Goal: Ask a question

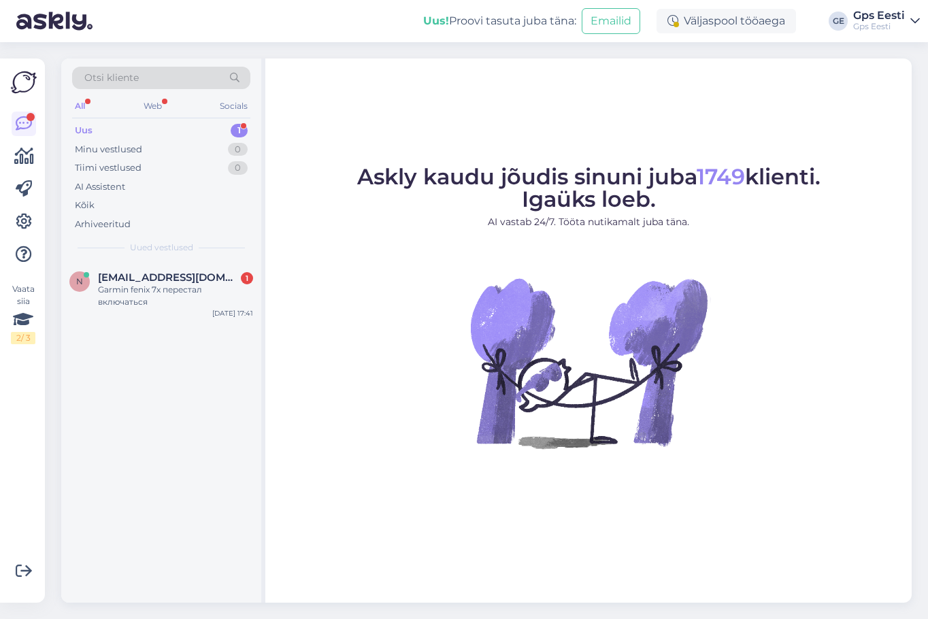
click at [141, 281] on span "[EMAIL_ADDRESS][DOMAIN_NAME]" at bounding box center [168, 277] width 141 height 12
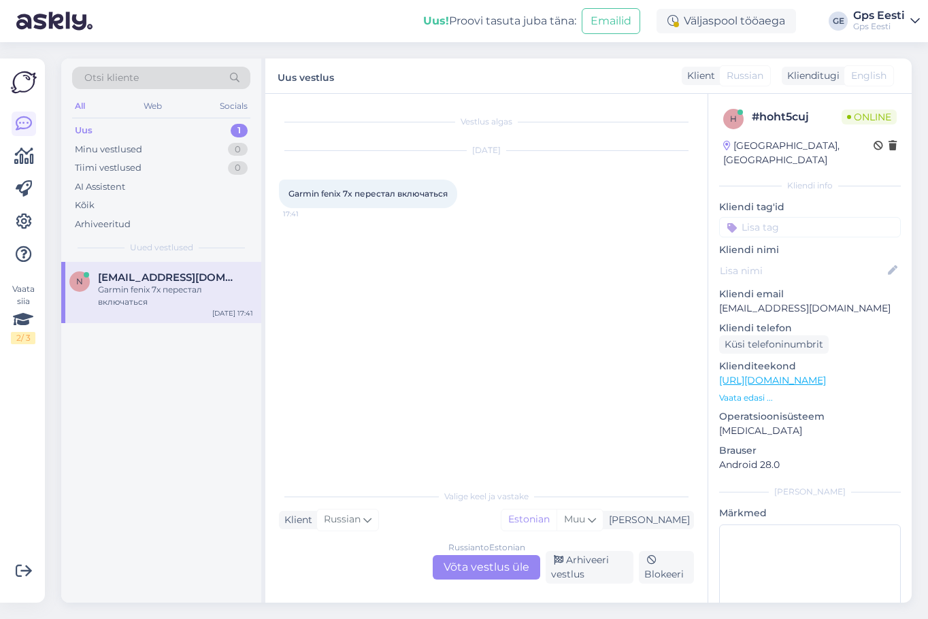
click at [471, 566] on div "Russian to Estonian Võta vestlus üle" at bounding box center [486, 567] width 107 height 24
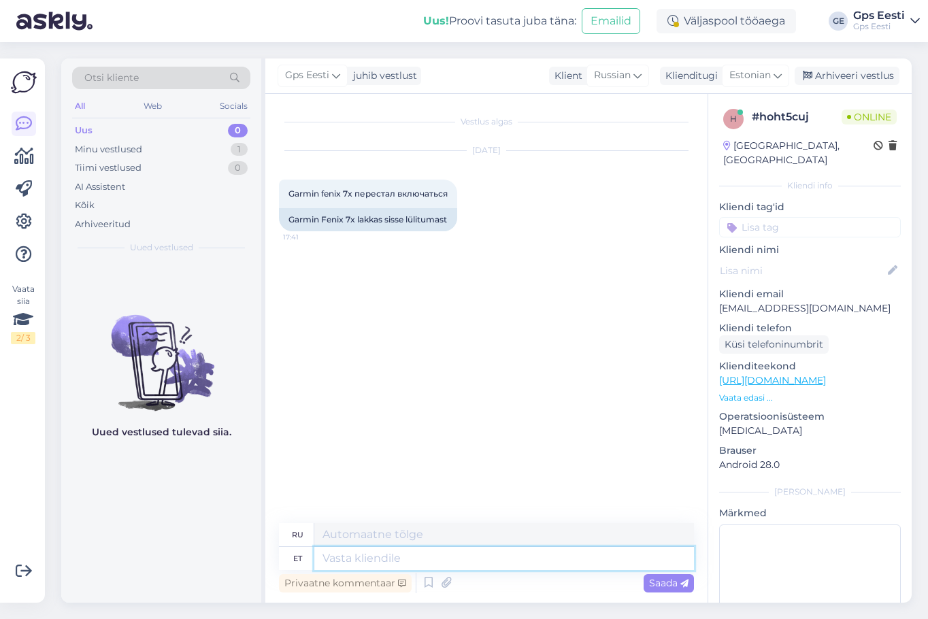
click at [361, 556] on textarea at bounding box center [504, 558] width 380 height 23
type textarea "Tere, Ühendage se"
type textarea "Привет, Подключиться"
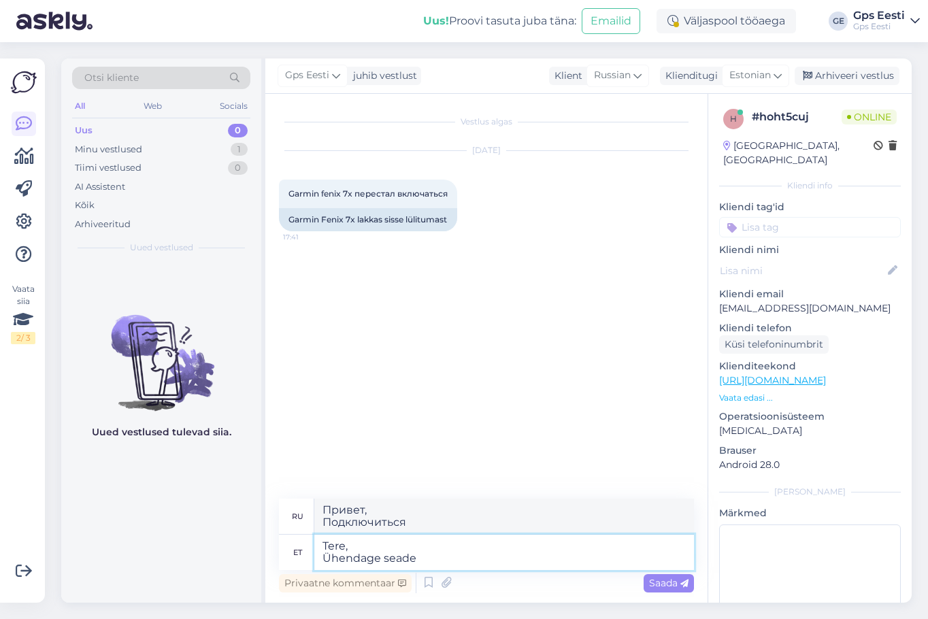
type textarea "Tere, Ühendage seade l"
type textarea "Здравствуйте, Подключите устройство."
type textarea "Tere, Ühendage seade laadijaga j"
type textarea "Здравствуйте, Подключите устройство к зарядному устройству."
type textarea "Tere, Ühendage seade laadijaga ja"
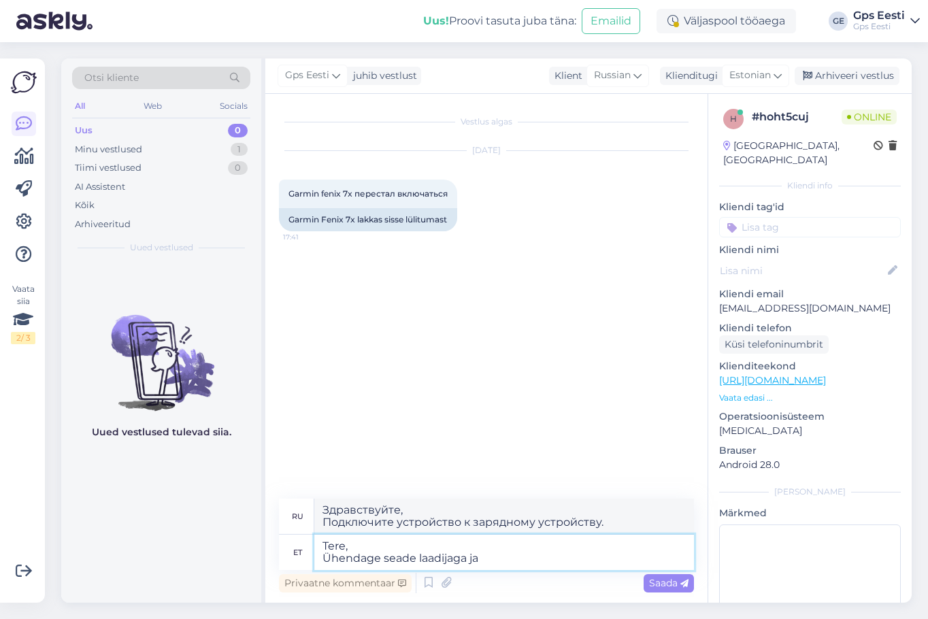
type textarea "Здравствуйте, Подключите устройство к зарядному устройству и"
type textarea "Tere, Ühendage seade laadijaga ja hoidke al"
type textarea "Здравствуйте, Подключите устройство к зарядному устройству и оставьте его"
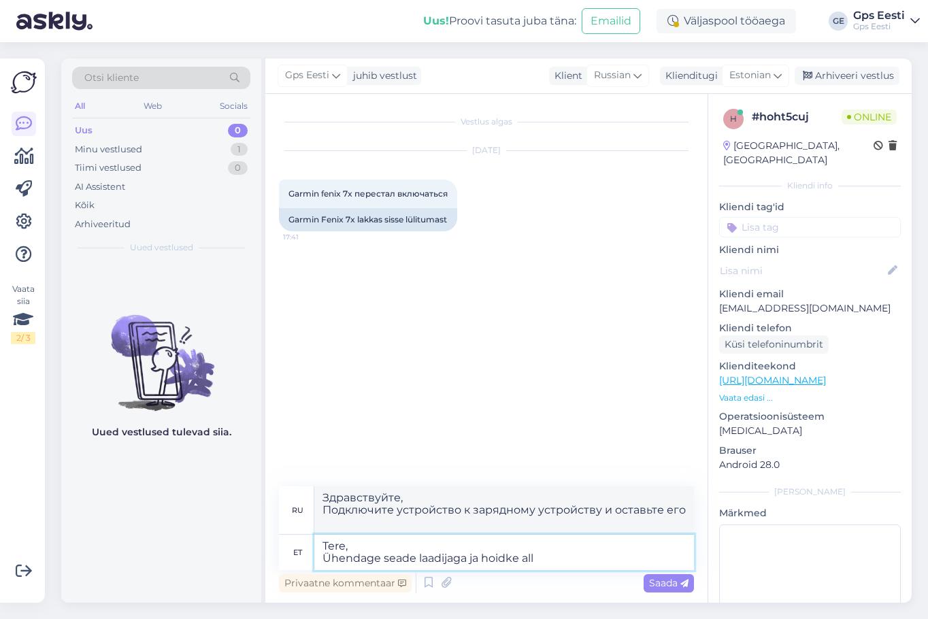
type textarea "Tere, Ühendage seade laadijaga ja hoidke all"
type textarea "Здравствуйте, Подключите устройство к зарядному устройству и удерживайте кнопку"
type textarea "Tere, Ühendage seade laadijaga ja hoidke all "Light" n"
type textarea "Здравствуйте, Подключите устройство к зарядному устройству и удерживайте кнопку…"
type textarea "Tere, Ühendage seade laadijaga ja hoidke all "Light" nuppu 2-3 mi"
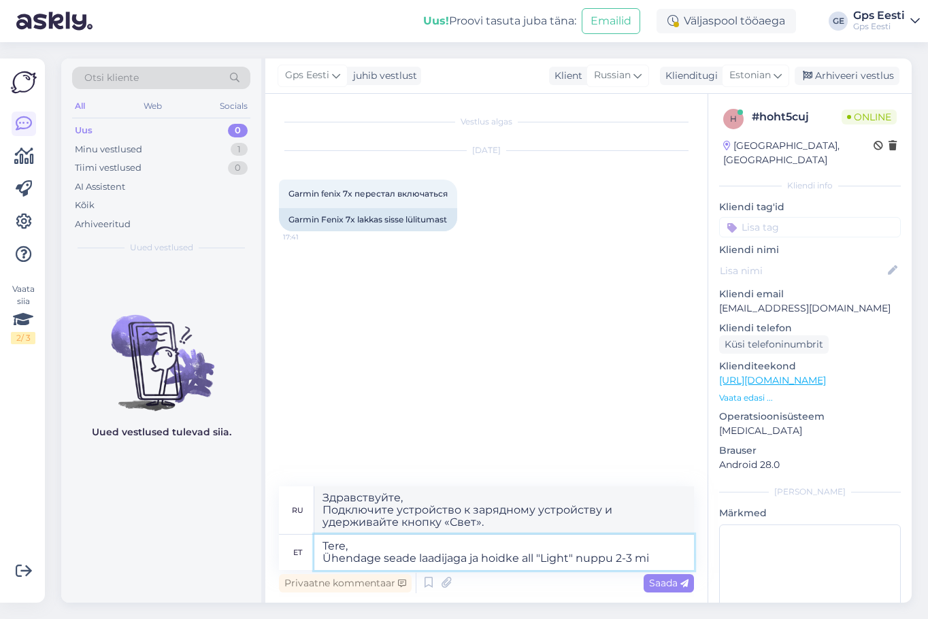
type textarea "Здравствуйте, Подключите устройство к зарядному устройству и удерживайте кнопку…"
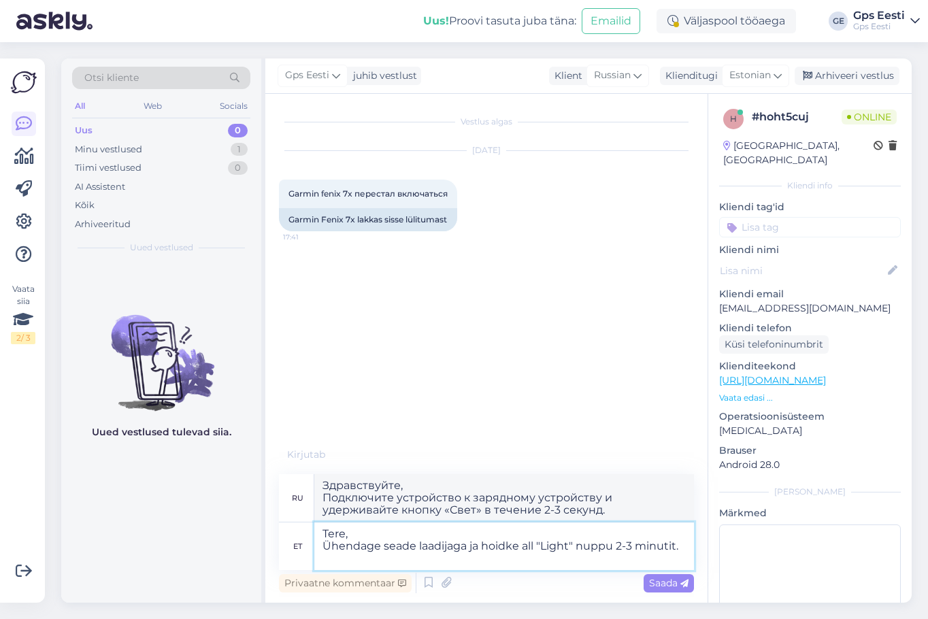
type textarea "Tere, Ühendage seade laadijaga ja hoidke all "Light" nuppu 2-3 minutit."
type textarea "Здравствуйте, Подключите устройство к зарядному устройству и удерживайте кнопку…"
type textarea "Tere, Ühendage seade laadijaga ja hoidke all "Light" nuppu 2-3 minutit. Kui s"
type textarea "Здравствуйте Подключите устройство к зарядному устройству и удерживайте кнопку …"
type textarea "Tere, Ühendage seade laadijaga ja hoidke all "Light" nuppu 2-3 minutit. Kui see…"
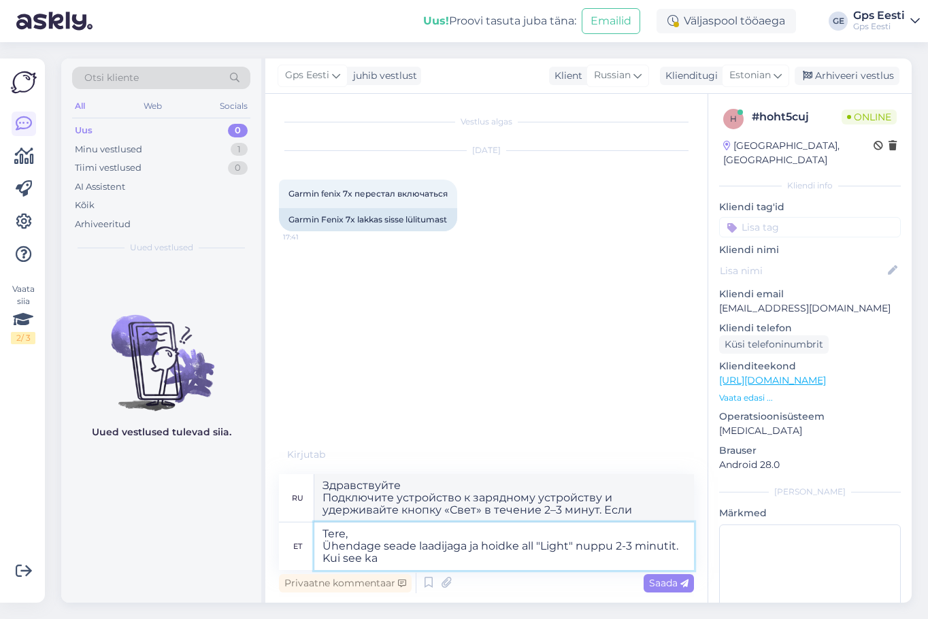
type textarea "Здравствуйте Подключите устройство к зарядному устройству и удерживайте кнопку …"
type textarea "Tere, Ühendage seade laadijaga ja hoidke all "Light" nuppu 2-3 minutit. Kui see…"
type textarea "Здравствуйте Подключите устройство к зарядному устройству и удерживайте кнопку …"
type textarea "Tere, Ühendage seade laadijaga ja hoidke all "Light" nuppu 2-3 minutit. Kui see…"
type textarea "Здравствуйте Подключите устройство к зарядному устройству и удерживайте кнопку …"
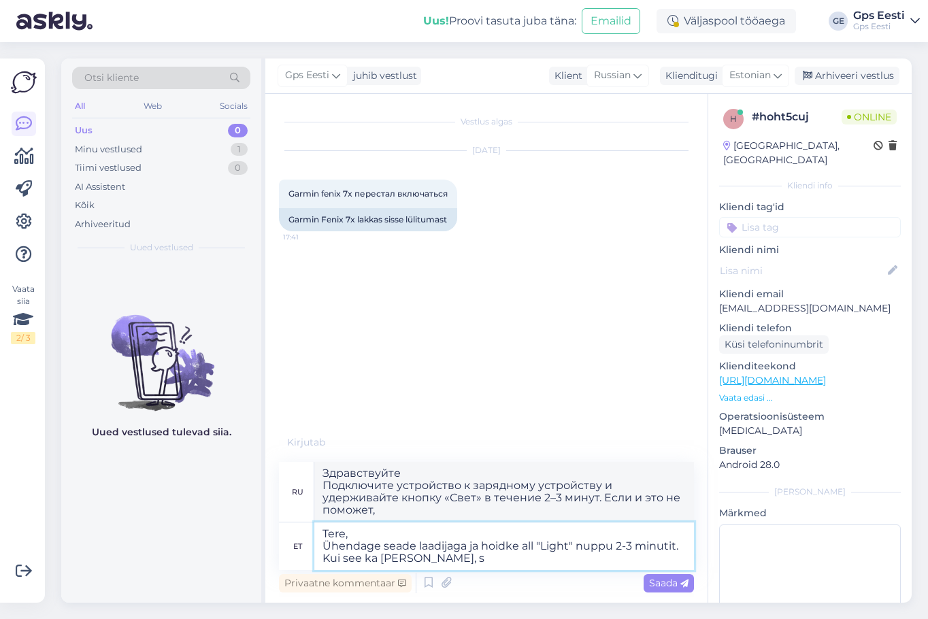
type textarea "Tere, Ühendage seade laadijaga ja hoidke all "Light" nuppu 2-3 minutit. Kui see…"
type textarea "Здравствуйте Подключите устройство к зарядному устройству и удерживайте кнопку …"
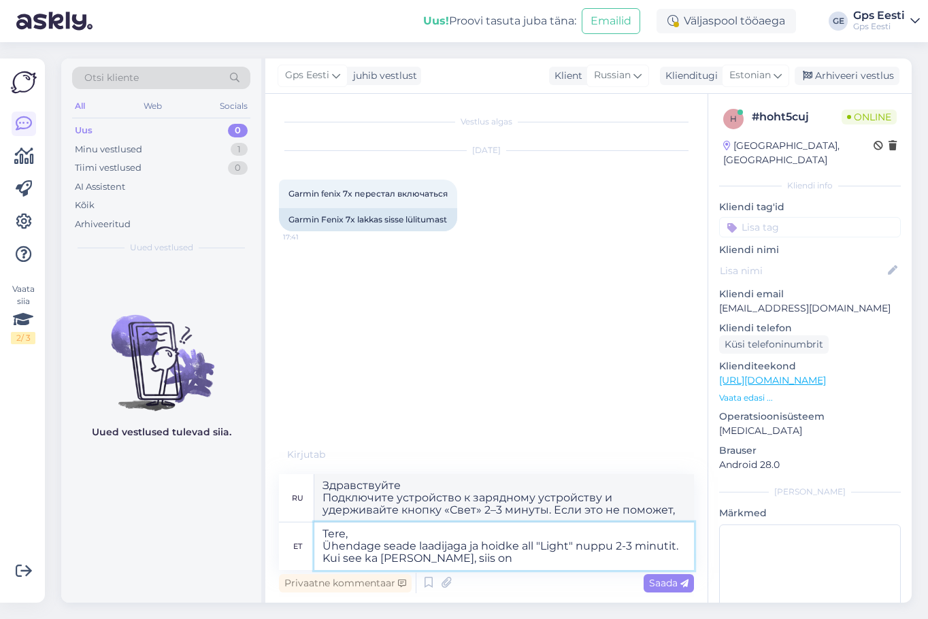
type textarea "Tere, Ühendage seade laadijaga ja hoidke all "Light" nuppu 2-3 minutit. Kui see…"
type textarea "Здравствуйте Подключите устройство к зарядному устройству и удерживайте кнопку …"
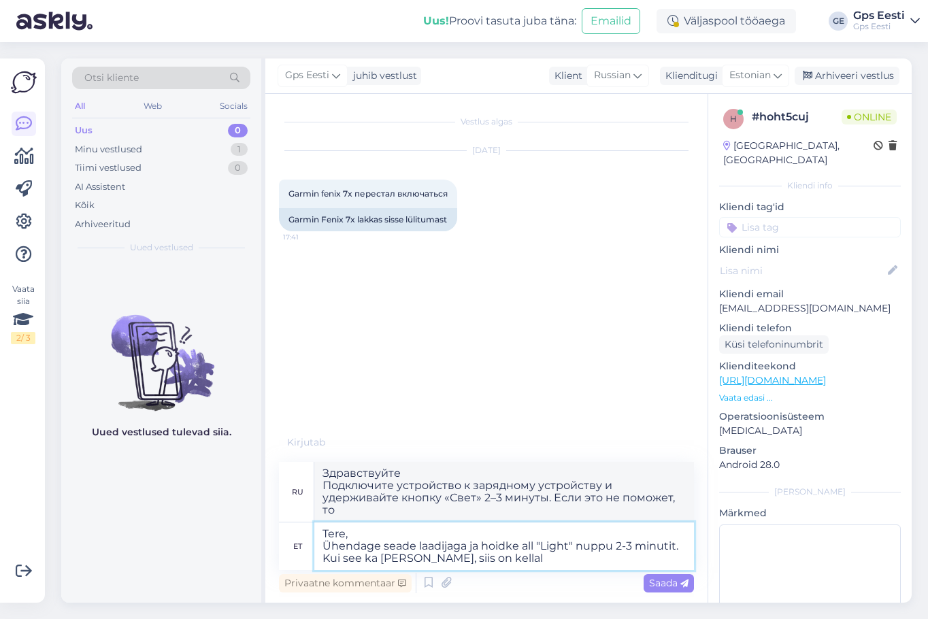
type textarea "Tere, Ühendage seade laadijaga ja hoidke all "Light" nuppu 2-3 minutit. Kui see…"
type textarea "Здравствуйте Подключите устройство к зарядному устройству и удерживайте кнопку …"
type textarea "Tere, Ühendage seade laadijaga ja hoidke all "Light" nuppu 2-3 minutit. Kui see…"
type textarea "Здравствуйте Подключите устройство к зарядному устройству и удерживайте кнопку …"
type textarea "Tere, Ühendage seade laadijaga ja hoidke all "Light" nuppu 2-3 minutit. Kui see…"
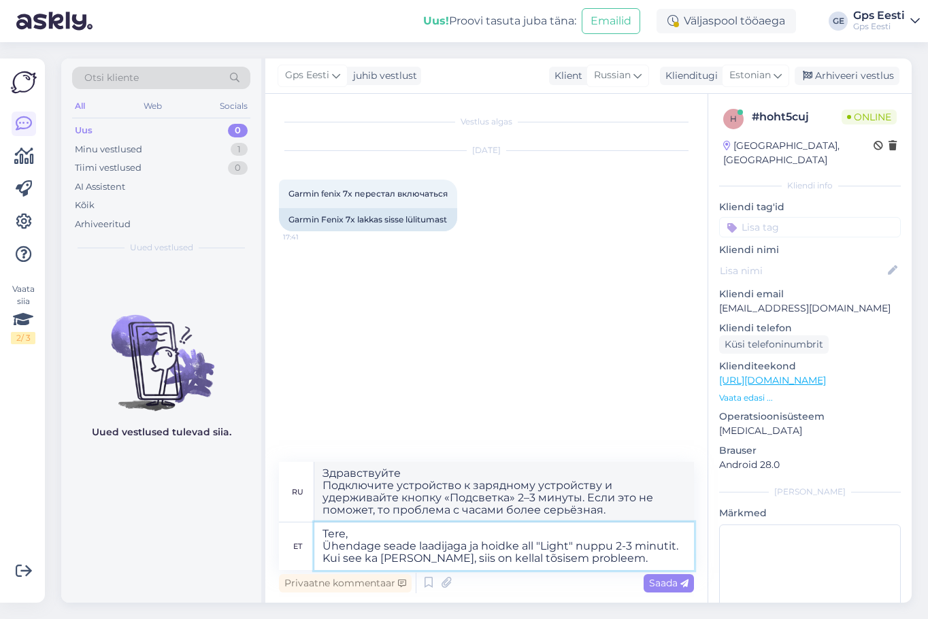
type textarea "Привет Подключите устройство к зарядному устройству и удерживайте кнопку «Подсв…"
type textarea "Tere, Ühendage seade laadijaga ja hoidke all "Light" nuppu 2-3 minutit. Kui see…"
type textarea "Здравствуйте Подключите устройство к зарядному устройству и удерживайте кнопку …"
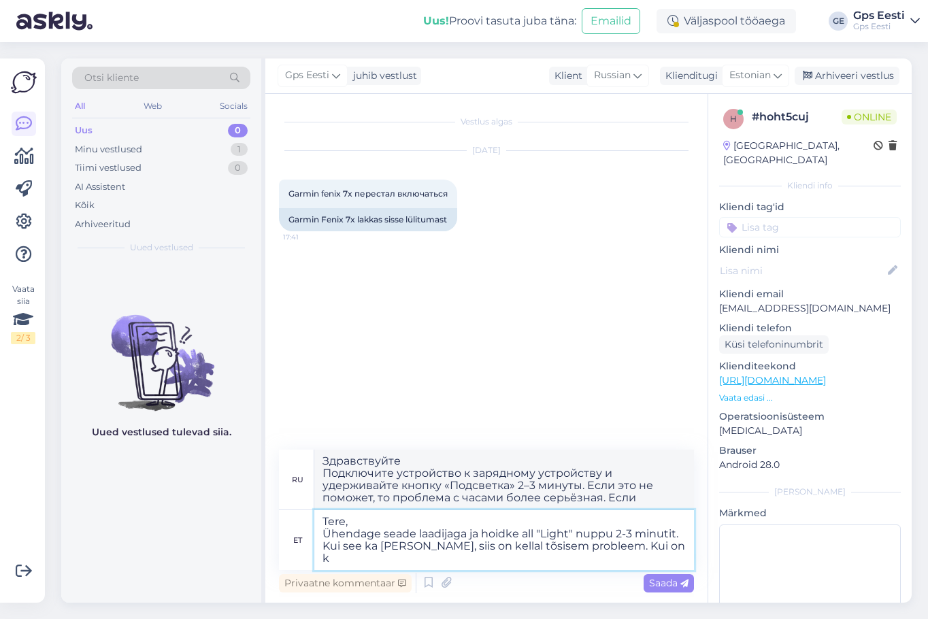
type textarea "Tere, Ühendage seade laadijaga ja hoidke all "Light" nuppu 2-3 minutit. Kui see…"
type textarea "Здравствуйте Подключите устройство к зарядному устройству и удерживайте кнопку …"
type textarea "Tere, Ühendage seade laadijaga ja hoidke all "Light" nuppu 2-3 minutit. Kui see…"
type textarea "Здравствуйте Подключите устройство к зарядному устройству и удерживайте кнопку …"
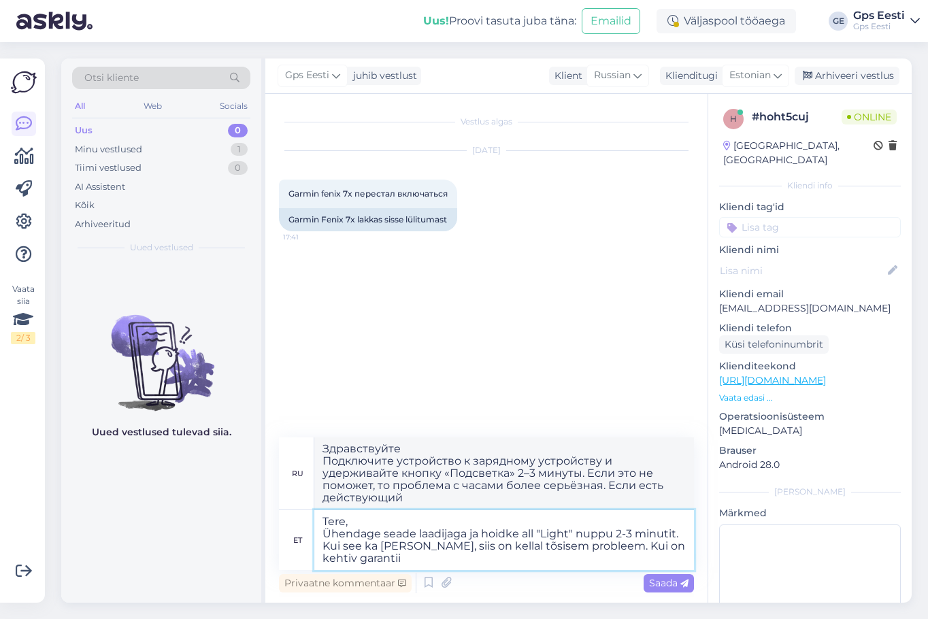
type textarea "Tere, Ühendage seade laadijaga ja hoidke all "Light" nuppu 2-3 minutit. Kui see…"
type textarea "Здравствуйте Подключите устройство к зарядному устройству и удерживайте кнопку …"
type textarea "Tere, Ühendage seade laadijaga ja hoidke all "Light" nuppu 2-3 minutit. Kui see…"
type textarea "Здравствуйте Подключите устройство к зарядному устройству и удерживайте кнопку …"
type textarea "Tere, Ühendage seade laadijaga ja hoidke all "Light" nuppu 2-3 minutit. Kui see…"
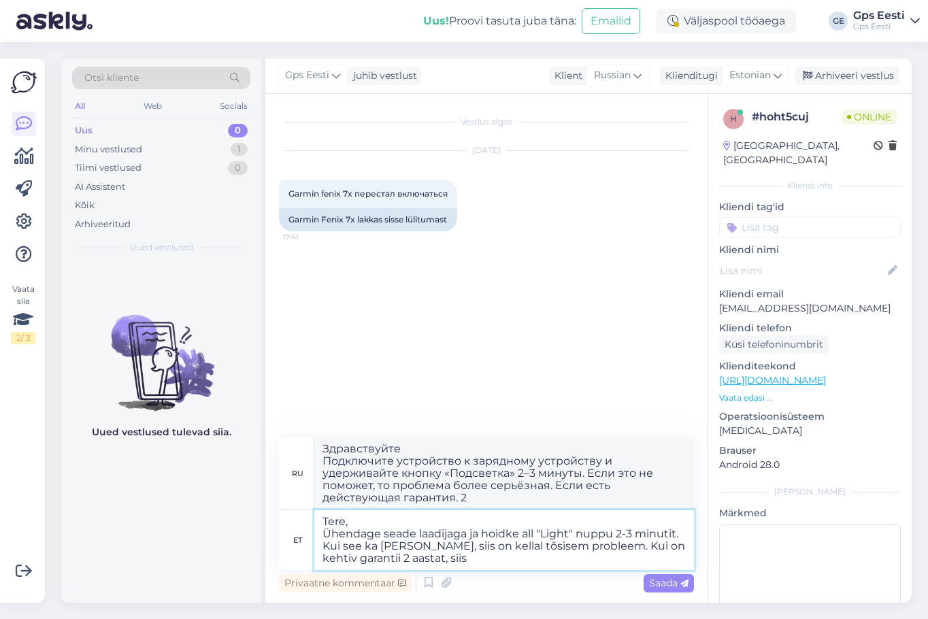
type textarea "Здравствуйте Подключите устройство к зарядному устройству и удерживайте кнопку …"
type textarea "Tere, Ühendage seade laadijaga ja hoidke all "Light" nuppu 2-3 minutit. Kui see…"
type textarea "Здравствуйте Подключите устройство к зарядному устройству и удерживайте кнопку …"
type textarea "Tere, Ühendage seade laadijaga ja hoidke all "Light" nuppu 2-3 minutit. Kui see…"
type textarea "Здравствуйте Подключите устройство к зарядному устройству и удерживайте кнопку …"
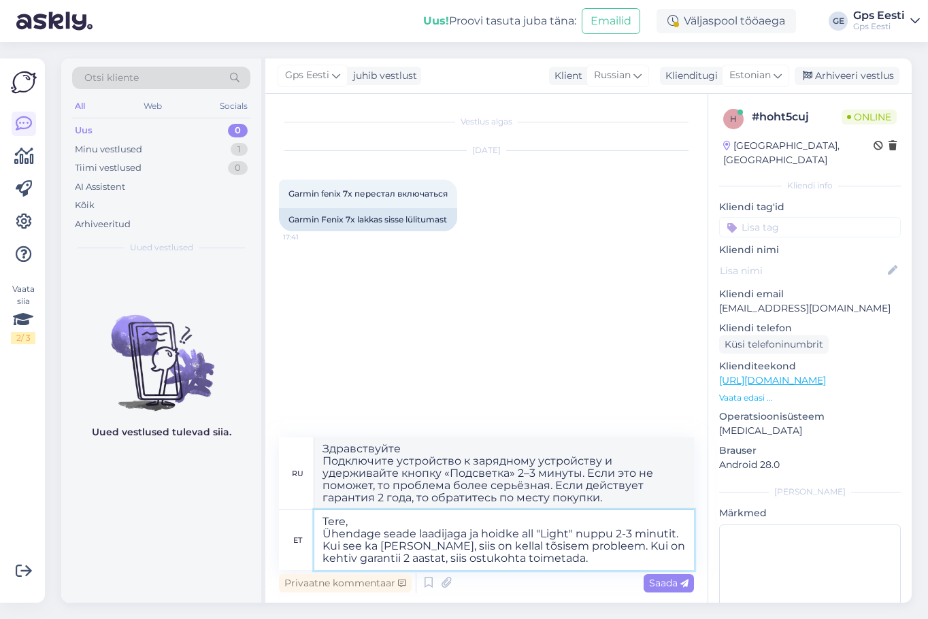
type textarea "Tere, Ühendage seade laadijaga ja hoidke all "Light" nuppu 2-3 minutit. Kui see…"
type textarea "Здравствуйте Подключите устройство к зарядному устройству и удерживайте кнопку …"
type textarea "Tere, Ühendage seade laadijaga ja hoidke all "Light" nuppu 2-3 minutit. Kui see…"
type textarea "Здравствуйте Подключите устройство к зарядному устройству и удерживайте кнопку …"
type textarea "Tere, Ühendage seade laadijaga ja hoidke all "Light" nuppu 2-3 minutit. Kui see…"
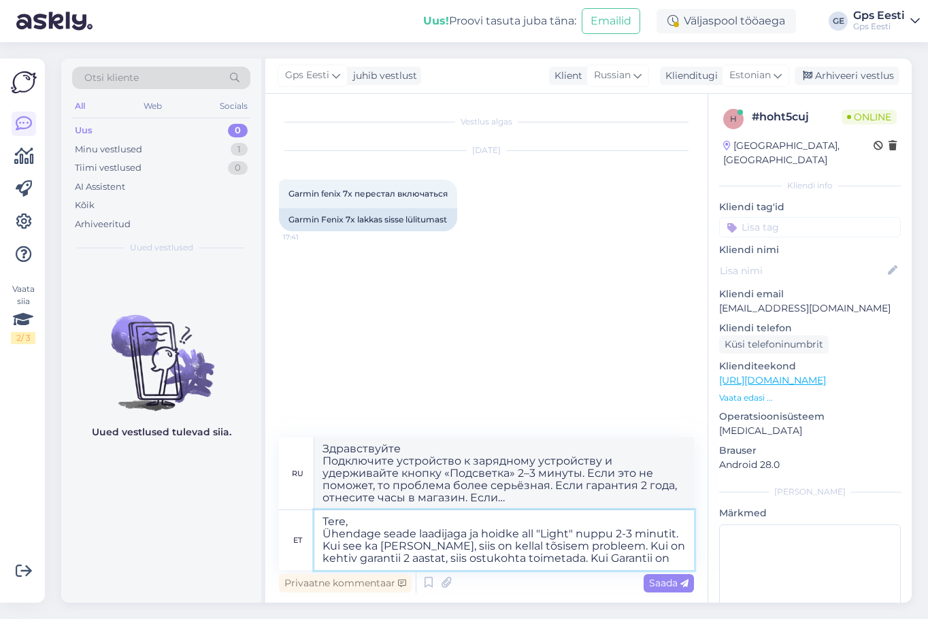
type textarea "Здравствуйте Подключите устройство к зарядному устройству и удерживайте кнопку …"
type textarea "Tere, Ühendage seade laadijaga ja hoidke all "Light" nuppu 2-3 minutit. Kui see…"
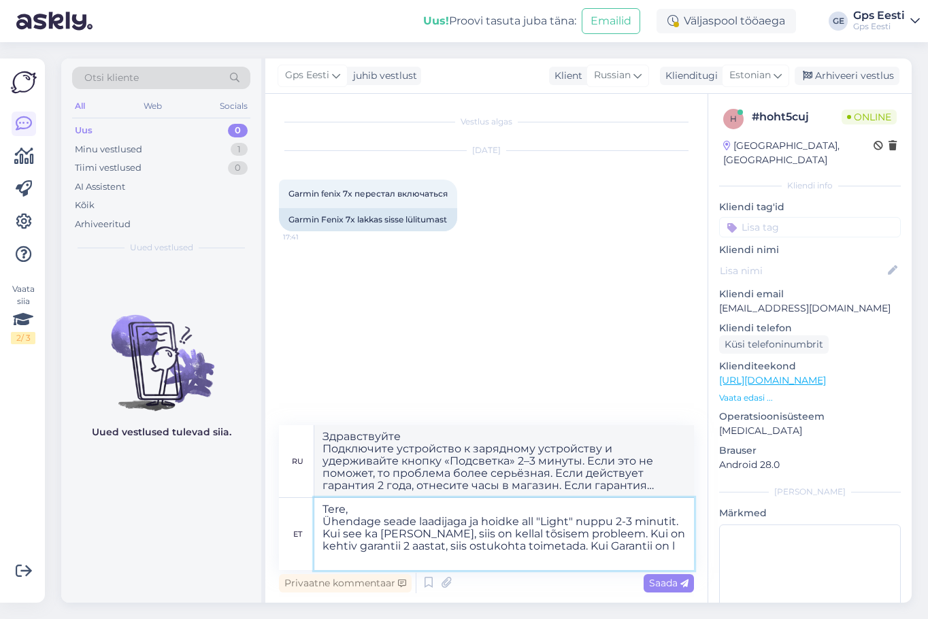
type textarea "Здравствуйте Подключите устройство к зарядному устройству и удерживайте кнопку …"
type textarea "Tere, Ühendage seade laadijaga ja hoidke all "Light" nuppu 2-3 minutit. Kui see…"
type textarea "Здравствуйте Подключите устройство к зарядному устройству и удерживайте кнопку …"
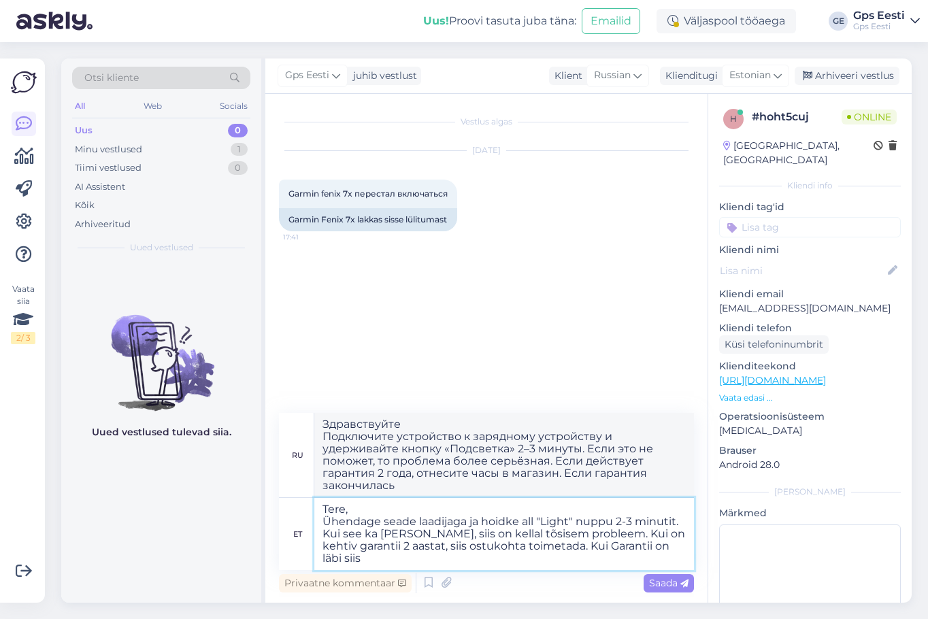
type textarea "Tere, Ühendage seade laadijaga ja hoidke all "Light" nuppu 2-3 minutit. Kui see…"
type textarea "Здравствуйте Подключите устройство к зарядному устройству и удерживайте кнопку …"
type textarea "Tere, Ühendage seade laadijaga ja hoidke all "Light" nuppu 2-3 minutit. Kui see…"
type textarea "Здравствуйте Подключите устройство к зарядному устройству и удерживайте кнопку …"
type textarea "Tere, Ühendage seade laadijaga ja hoidke all "Light" nuppu 2-3 minutit. Kui see…"
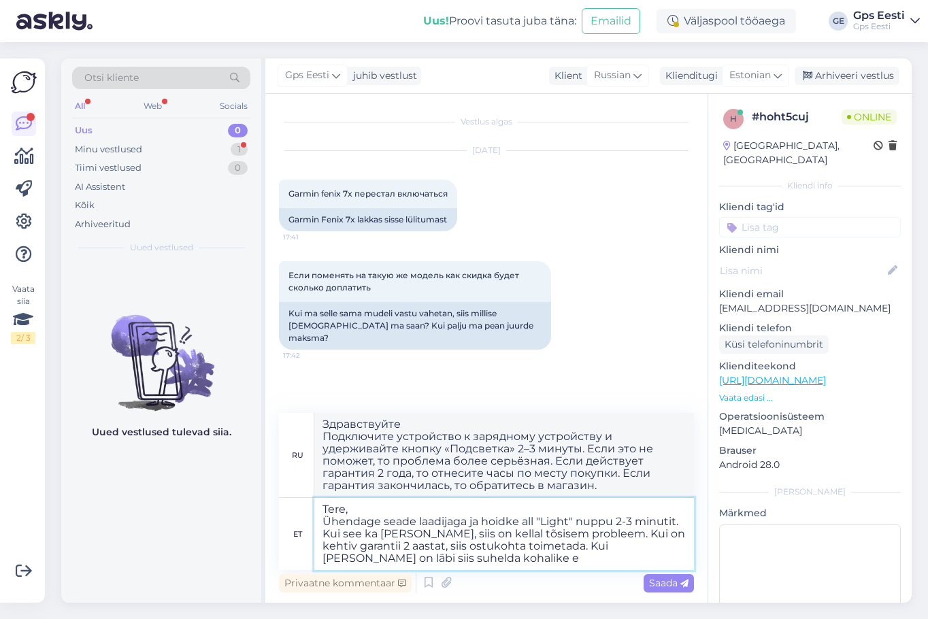
type textarea "Здравствуйте Подключите устройство к зарядному устройству и удерживайте кнопку …"
type textarea "Tere, Ühendage seade laadijaga ja hoidke all "Light" nuppu 2-3 minutit. Kui see…"
type textarea "Здравствуйте Подключите устройство к зарядному устройству и удерживайте кнопку …"
type textarea "Tere, Ühendage seade laadijaga ja hoidke all "Light" nuppu 2-3 minutit. Kui see…"
type textarea "Здравствуйте Подключите устройство к зарядному устройству и удерживайте кнопку …"
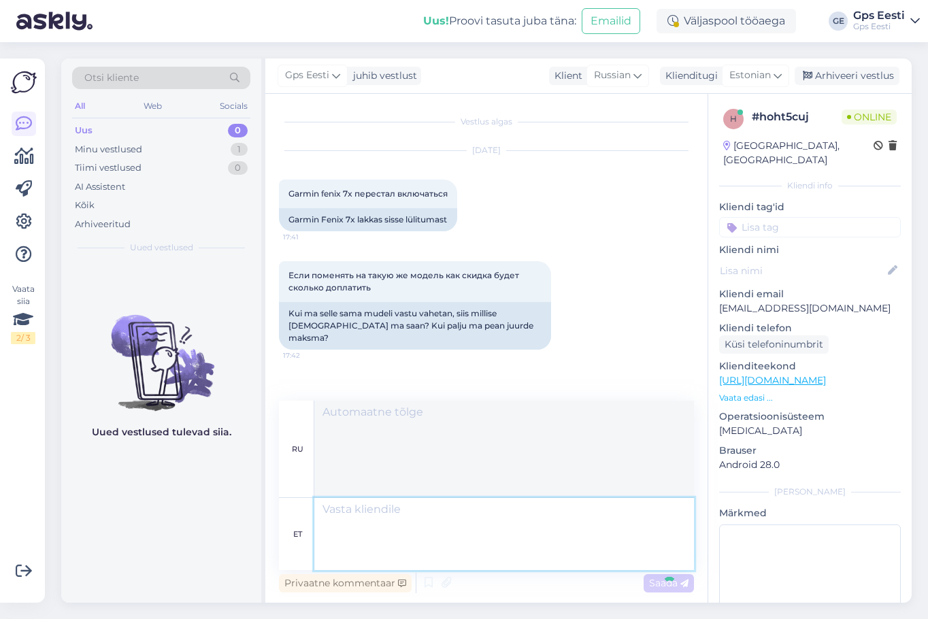
scroll to position [46, 0]
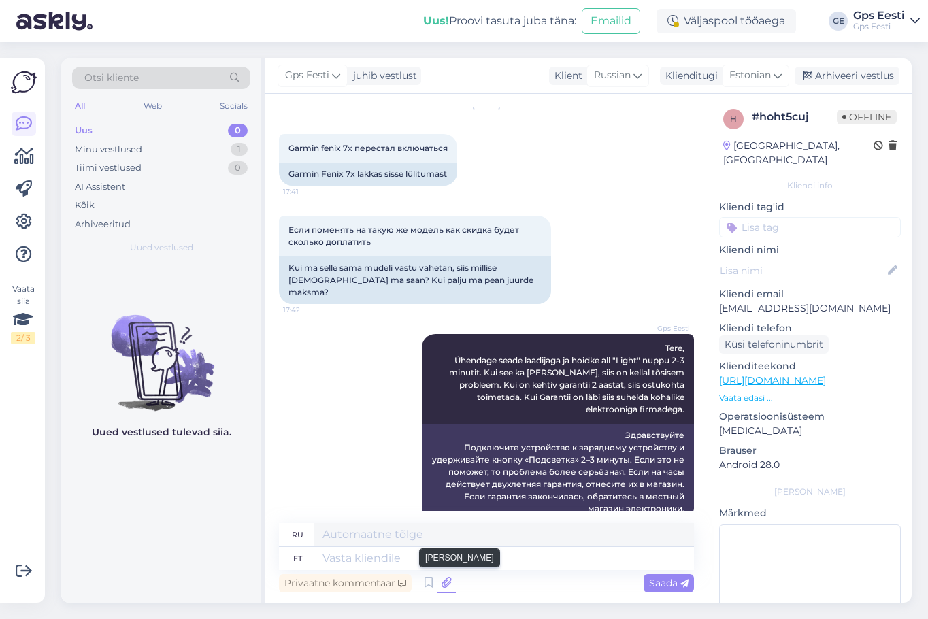
click at [450, 579] on icon at bounding box center [446, 583] width 19 height 20
click at [536, 563] on textarea at bounding box center [504, 558] width 380 height 23
paste textarea "[EMAIL_ADDRESS][DOMAIN_NAME]"
type textarea "[EMAIL_ADDRESS][DOMAIN_NAME]"
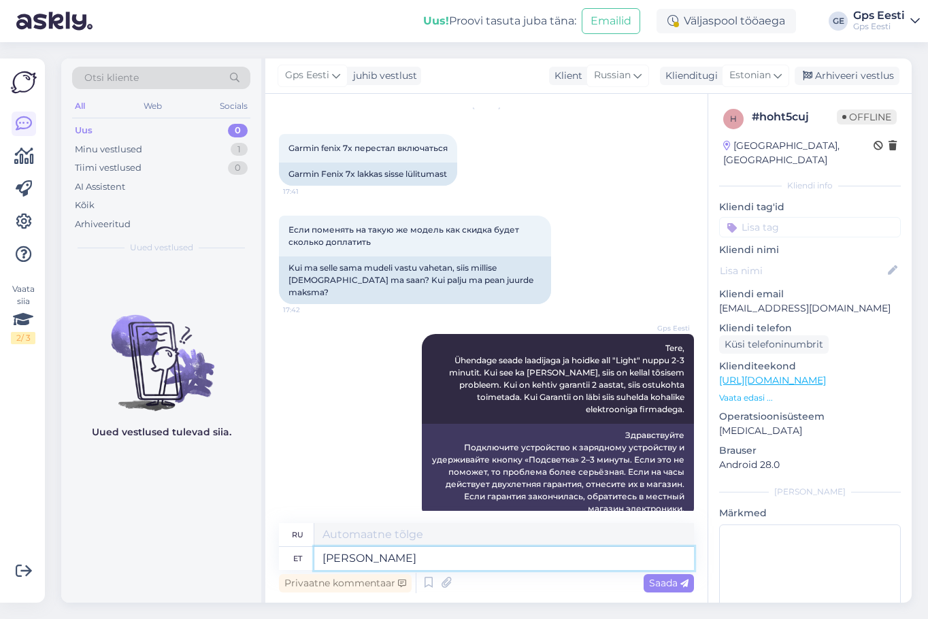
type textarea "[PERSON_NAME] s"
type textarea "Если"
type textarea "Kui soovite te"
type textarea "Если ты хочешь"
type textarea "Kui soovite tehase po"
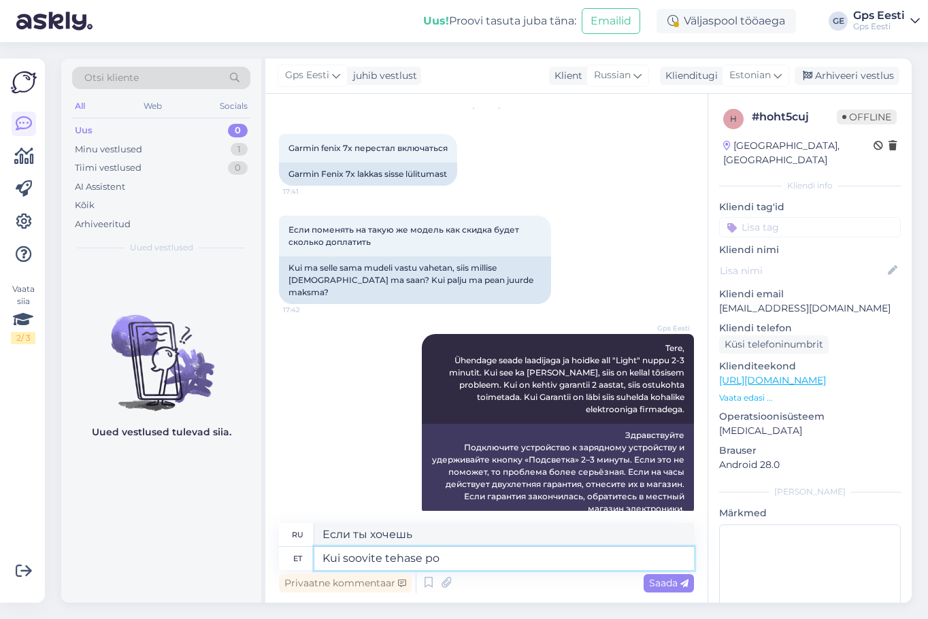
type textarea "Если вам нужна фабрика"
type textarea "Kui soovite tehase poolset remondi vah"
type textarea "Если вам нужен заводской ремонт"
type textarea "Kui soovite tehase poolset [PERSON_NAME] vahetust, siis"
type textarea "Если вам нужна замена заводского ремонта,"
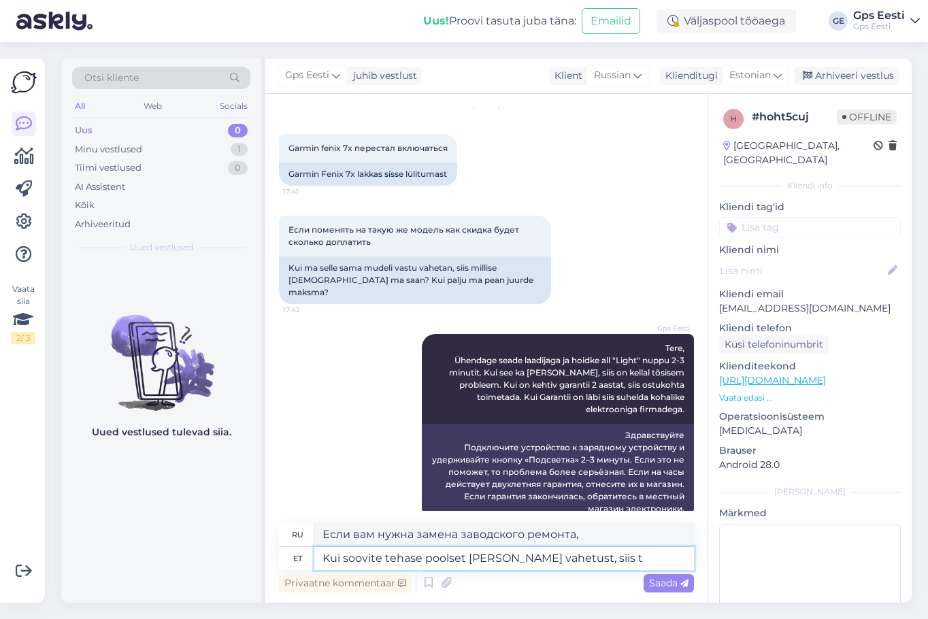
type textarea "Kui soovite tehase poolset [PERSON_NAME] vahetust, siis tu"
type textarea "Если вы хотите замену заводского ремонта, то"
type textarea "Kui soovite tehase poolset [PERSON_NAME] vahetust, siis tuleks saa"
type textarea "Если вы хотите заменить заводской ремонт, вам следует"
type textarea "Kui soovite tehase poolset [PERSON_NAME] vahetust, siis tuleks saata se"
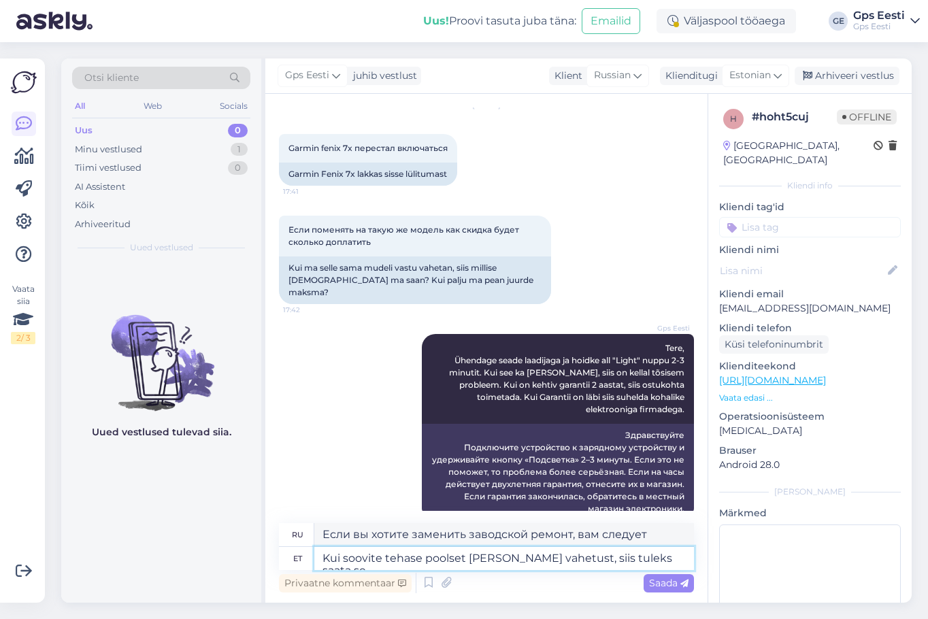
type textarea "Если вы хотите замену заводского ремонта, вам следует отправить"
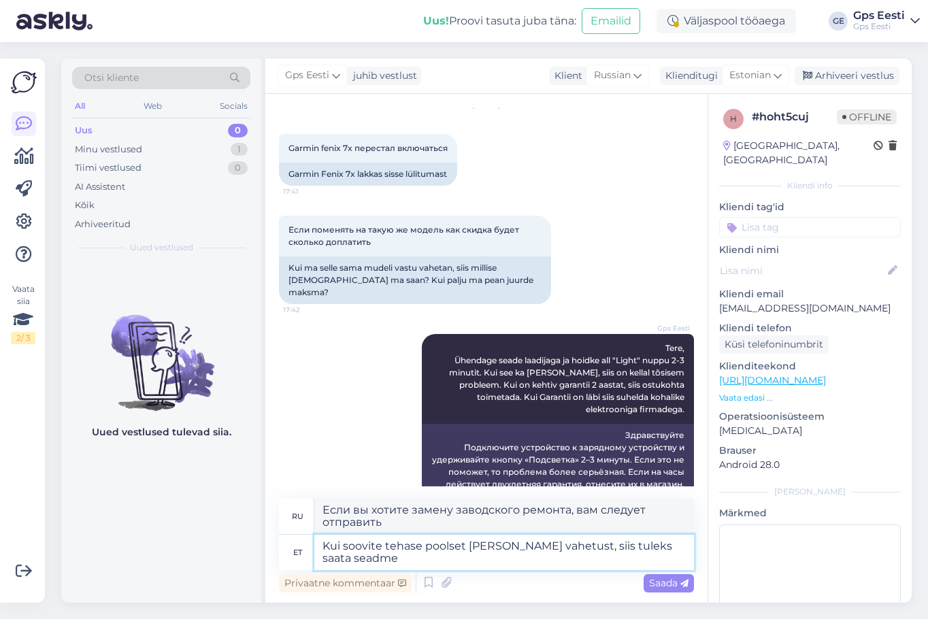
type textarea "Kui soovite tehase poolset [PERSON_NAME] vahetust, siis tuleks saata seadme i"
type textarea "Если вы хотите заменить устройство заводским ремонтом, вам следует отправить ус…"
type textarea "Kui soovite tehase poolset [PERSON_NAME] vahetust, siis tuleks saata seadme info"
type textarea "Если вы хотите заменить устройство заводским ремонтом, вам следует отправить ин…"
paste textarea "[EMAIL_ADDRESS][DOMAIN_NAME]"
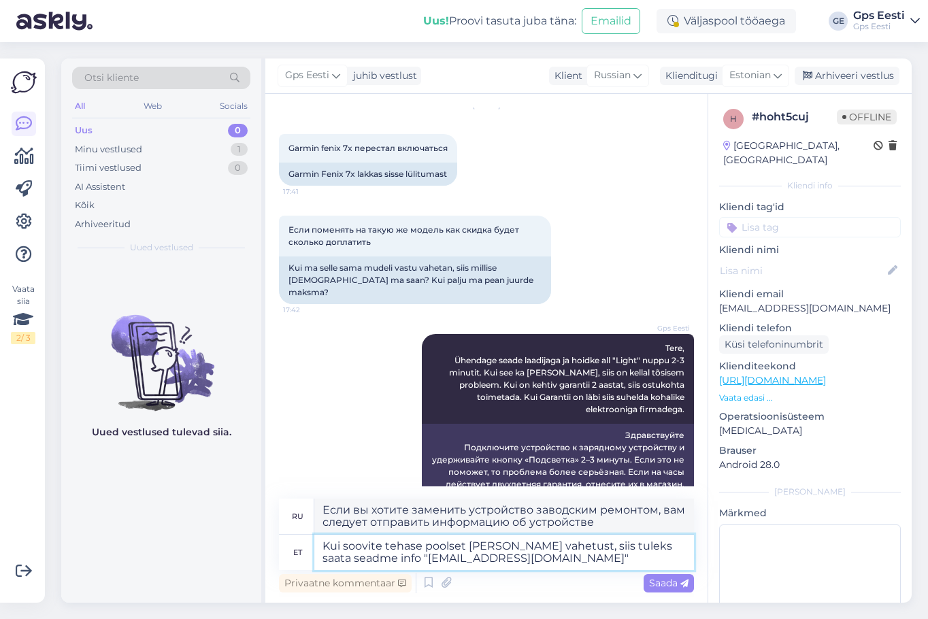
type textarea "Kui soovite tehase poolset [PERSON_NAME] vahetust, siis tuleks saata seadme inf…"
type textarea "Если вы хотите заменить устройство заводским ремонтом, вам следует отправить ин…"
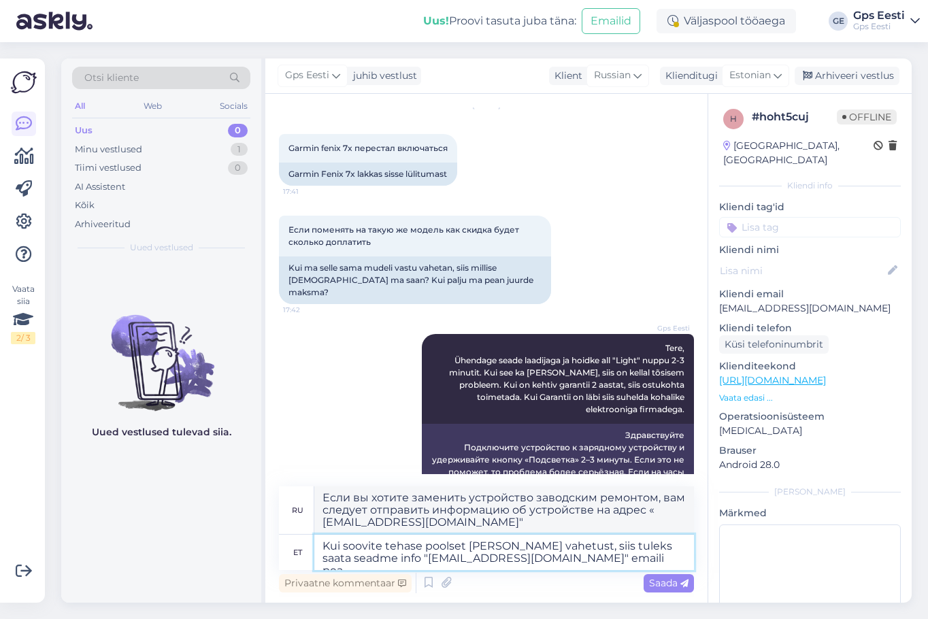
type textarea "Kui soovite tehase poolset [PERSON_NAME] vahetust, siis tuleks saata seadme inf…"
type textarea "Если вы хотите обменять устройство на заводской ремонт, вам следует отправить и…"
type textarea "Kui soovite tehase poolset [PERSON_NAME] vahetust, siis tuleks saata seadme inf…"
type textarea "Если вы хотите заменить устройство заводским ремонтом, вам следует отправить ин…"
type textarea "Kui soovite tehase poolset [PERSON_NAME] vahetust, siis tuleks saata seadme inf…"
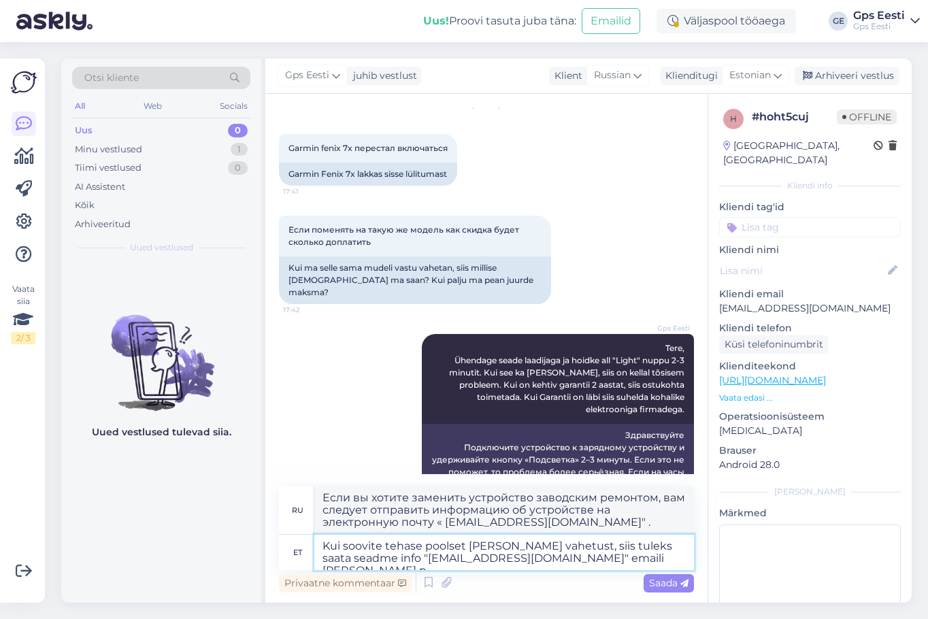
type textarea "Если вы хотите обменять заводской ремонт, вам следует отправить информацию об у…"
type textarea "Kui soovite tehase poolset [PERSON_NAME] vahetust, siis tuleks saata seadme inf…"
type textarea "Если вы хотите заменить устройство заводским ремонтом, вам следует отправить ин…"
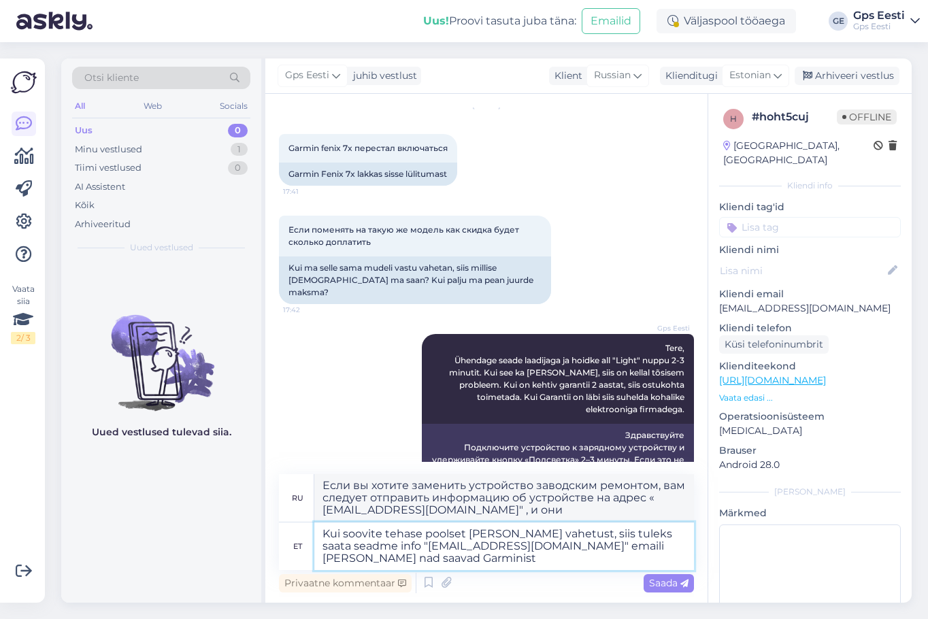
type textarea "Kui soovite tehase poolset [PERSON_NAME] vahetust, siis tuleks saata seadme inf…"
type textarea "Если вы хотите обменять устройство на заводской ремонт, вам следует отправить и…"
type textarea "Kui soovite tehase poolset [PERSON_NAME] vahetust, siis tuleks saata seadme inf…"
type textarea "Если вы хотите обменять устройство на заводской ремонт, вам следует отправить и…"
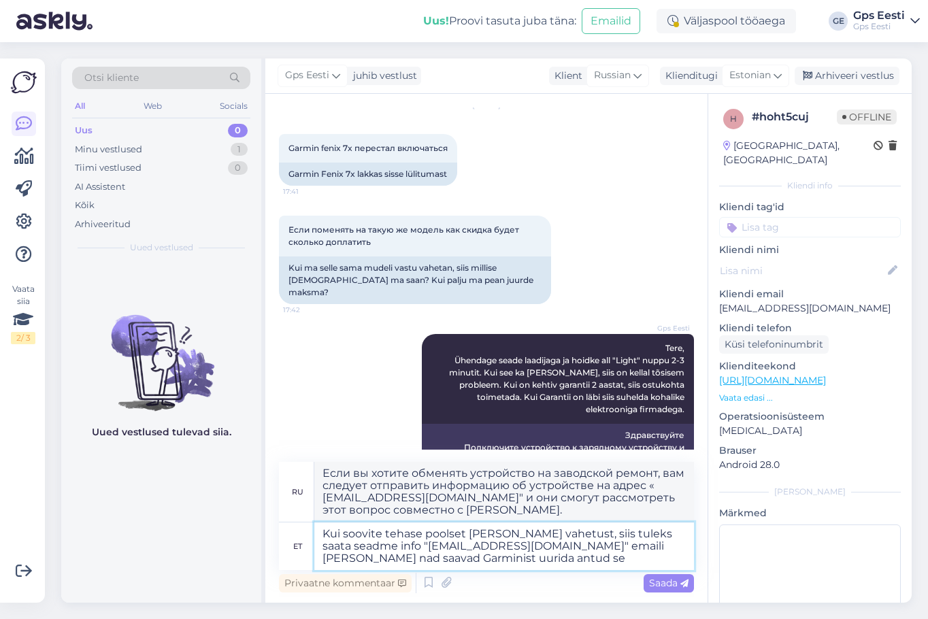
type textarea "Kui soovite tehase poolset [PERSON_NAME] vahetust, siis tuleks saata seadme inf…"
type textarea "Если вы хотите обменять устройство на заводской ремонт, вам следует отправить и…"
type textarea "Kui soovite tehase poolset [PERSON_NAME] vahetust, siis tuleks saata seadme inf…"
type textarea "Если вы хотите обменять устройство на заводской ремонт, вам следует отправить и…"
type textarea "Kui soovite tehase poolset [PERSON_NAME] vahetust, siis tuleks saata seadme inf…"
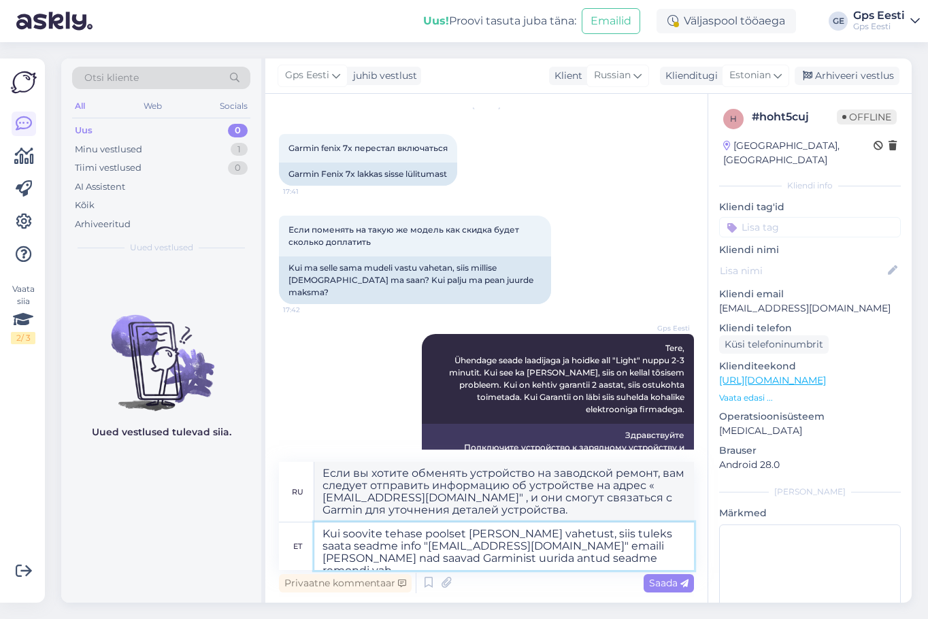
type textarea "Если вы хотите обменять устройство на заводской ремонт, вам следует отправить и…"
type textarea "Kui soovite tehase poolset [PERSON_NAME] vahetust, siis tuleks saata seadme inf…"
type textarea "Если вы хотите обменять устройство на заводской ремонт, вам следует отправить и…"
type textarea "Kui soovite tehase poolset [PERSON_NAME] vahetust, siis tuleks saata seadme inf…"
type textarea "Если вы хотите провести замену на заводской ремонт, вам следует отправить инфор…"
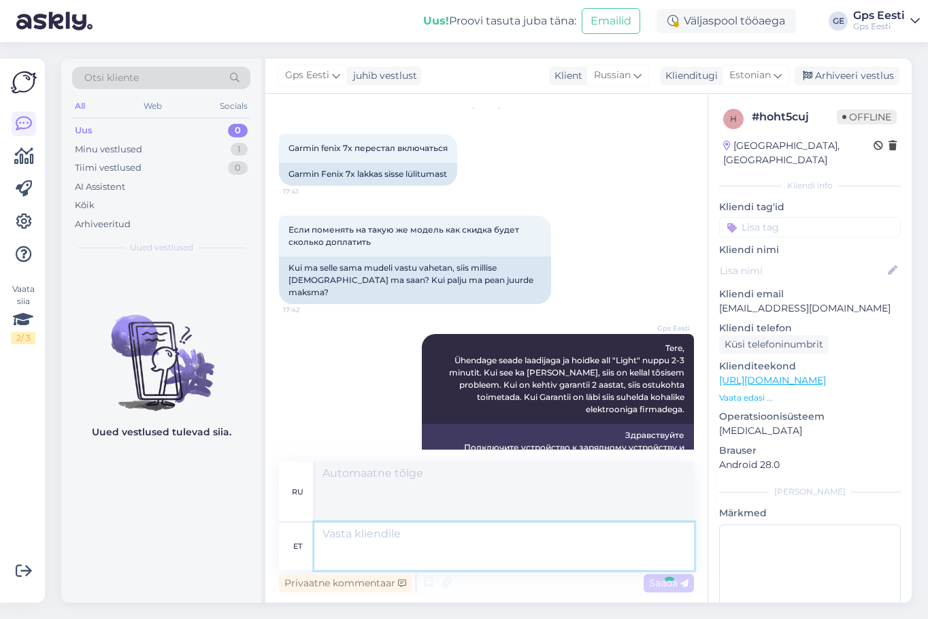
scroll to position [201, 0]
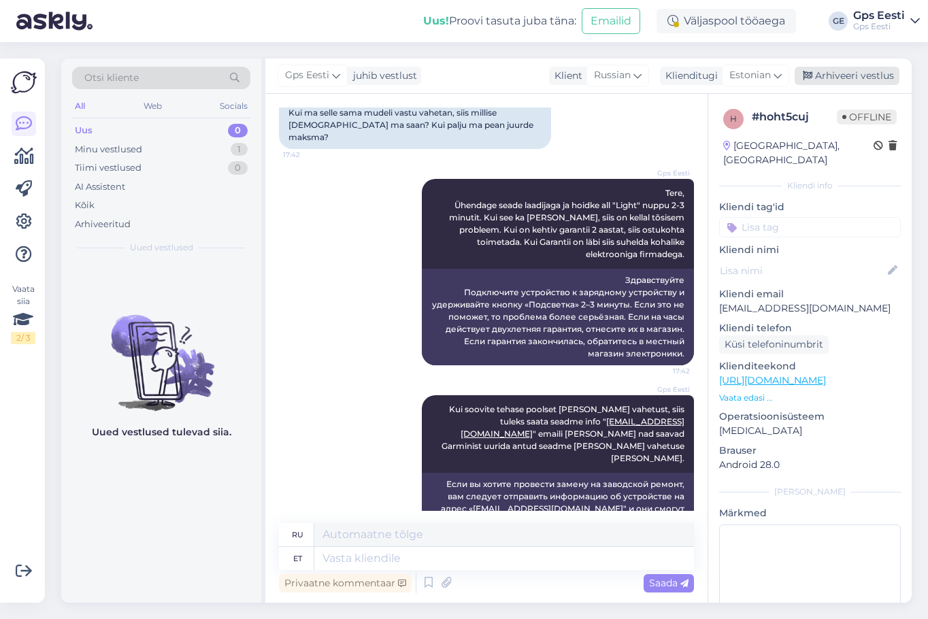
click at [863, 79] on div "Arhiveeri vestlus" at bounding box center [847, 76] width 105 height 18
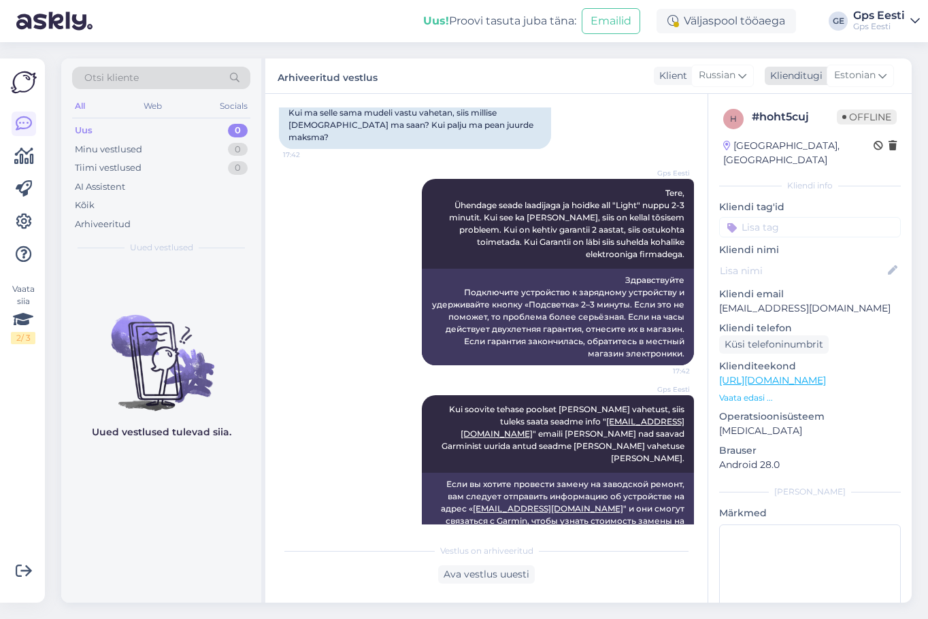
scroll to position [187, 0]
